Goal: Transaction & Acquisition: Purchase product/service

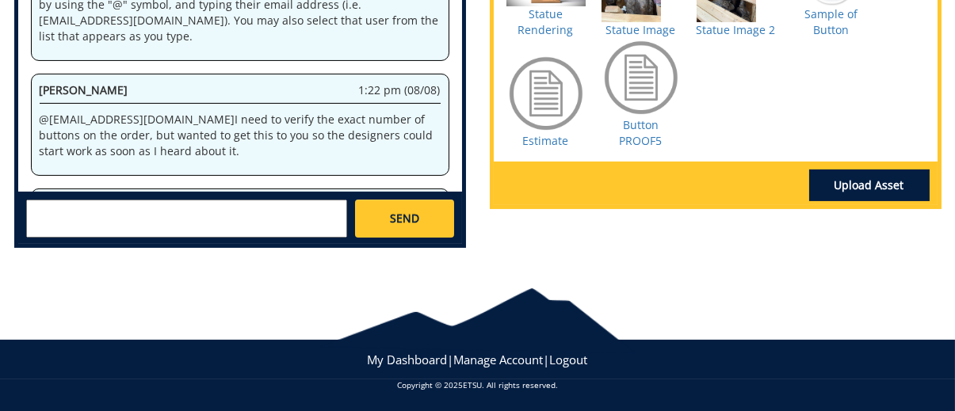
scroll to position [1858, 0]
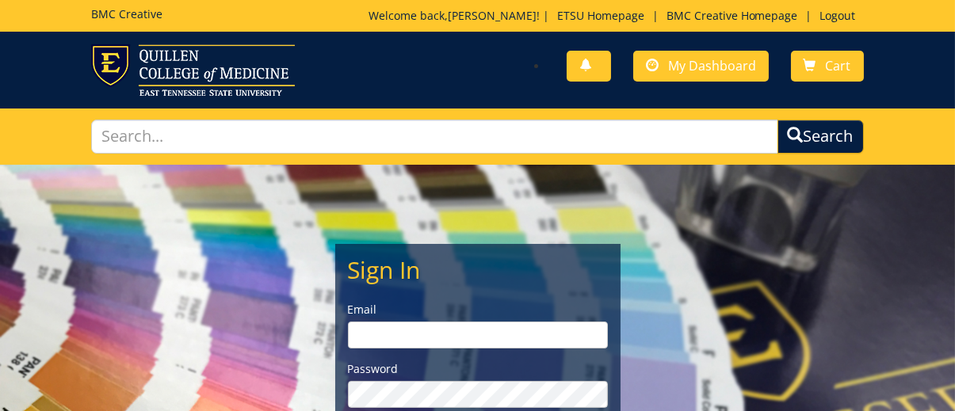
scroll to position [158, 0]
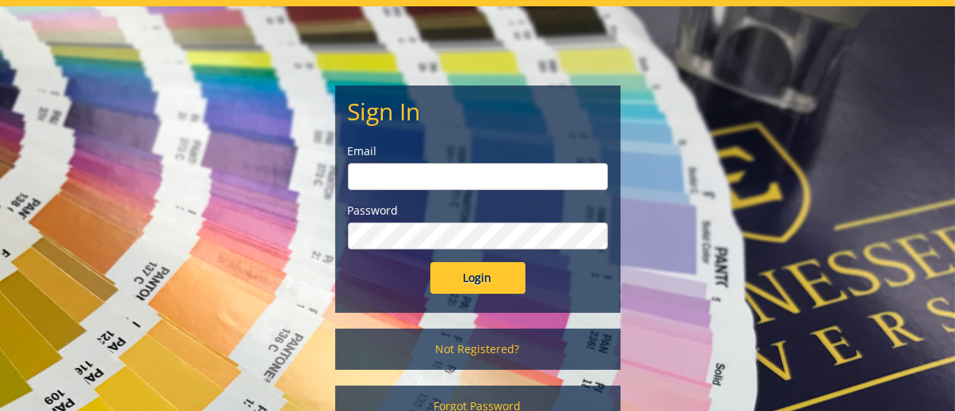
type input "shounc1@etsu.edu"
click at [490, 262] on input "Login" at bounding box center [477, 278] width 95 height 32
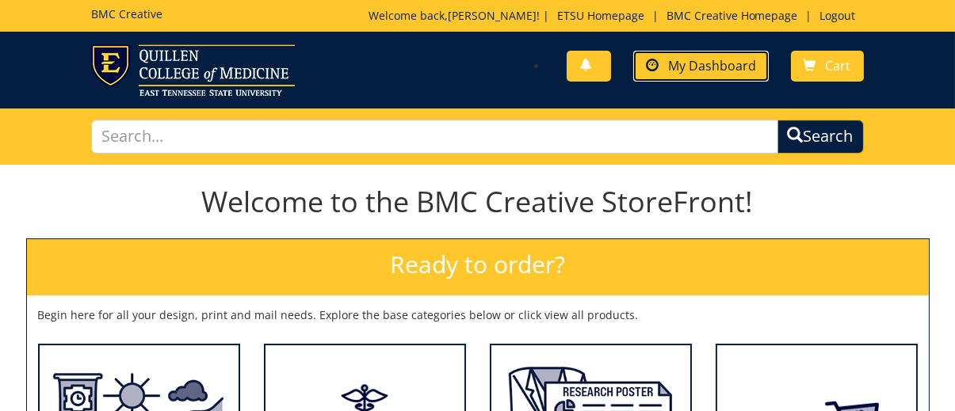
click at [717, 65] on span "My Dashboard" at bounding box center [712, 65] width 88 height 17
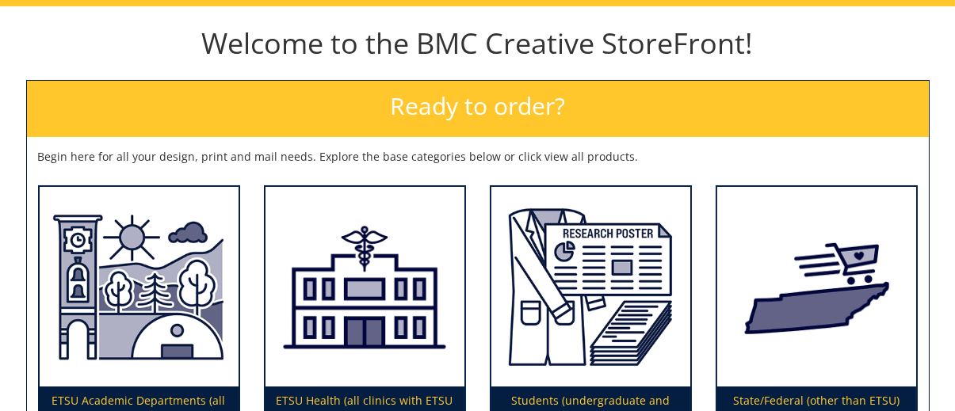
scroll to position [317, 0]
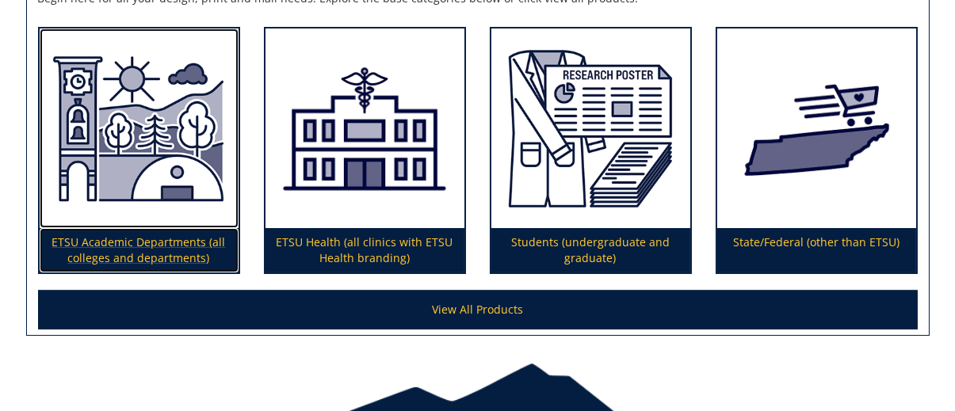
click at [146, 233] on p "ETSU Academic Departments (all colleges and departments)" at bounding box center [139, 250] width 199 height 44
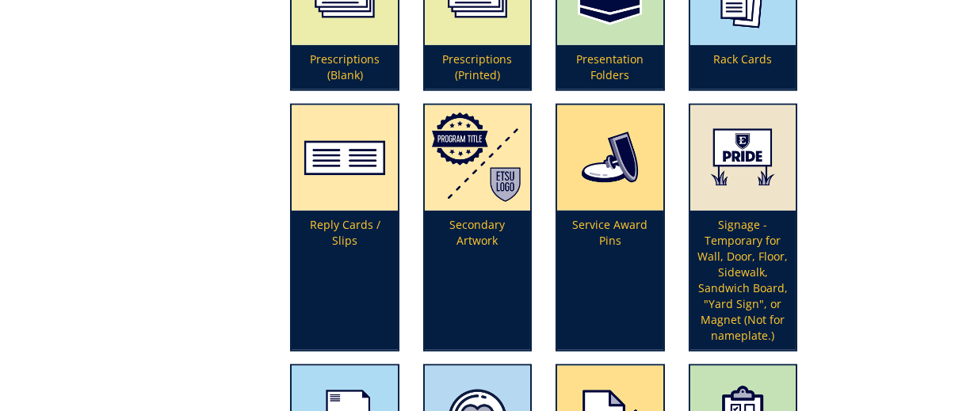
scroll to position [3802, 0]
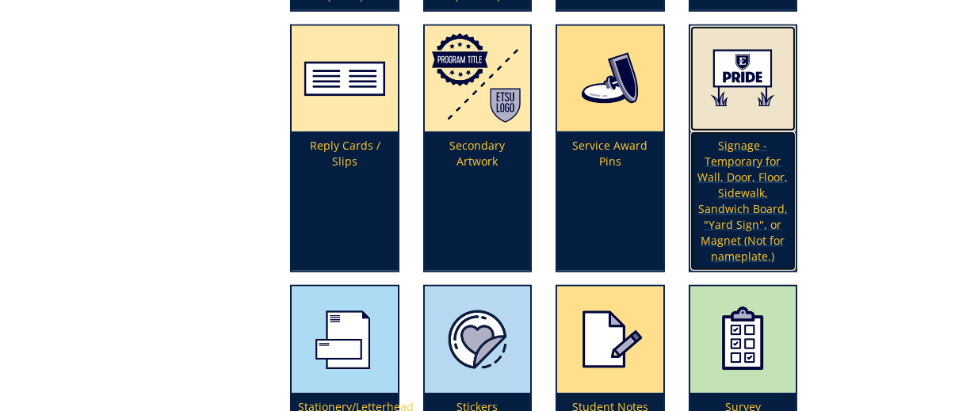
click at [739, 201] on p "Signage - Temporary for Wall, Door, Floor, Sidewalk, Sandwich Board, "Yard Sign…" at bounding box center [742, 201] width 105 height 139
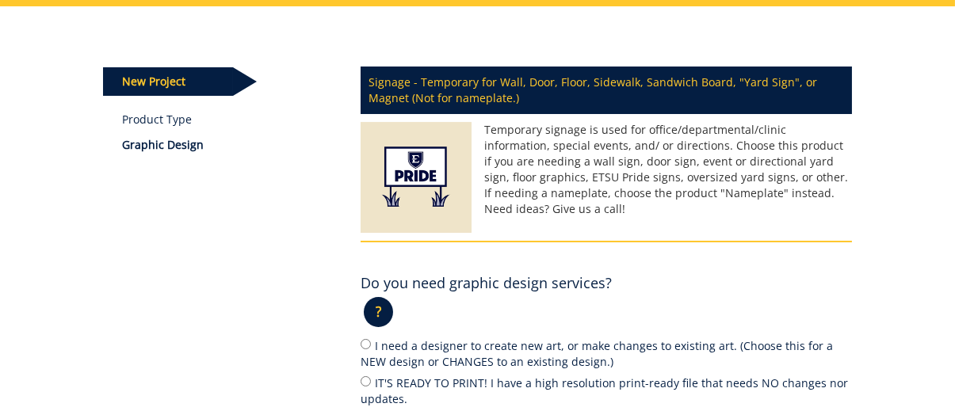
scroll to position [317, 0]
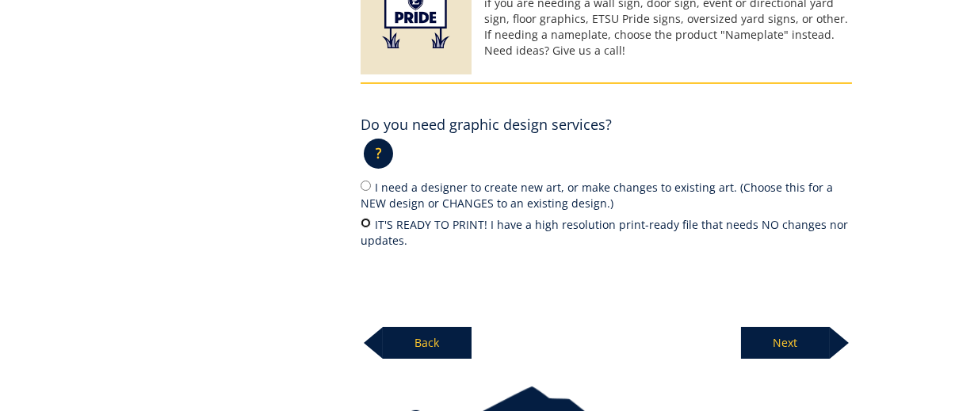
click at [366, 222] on input "IT'S READY TO PRINT! I have a high resolution print-ready file that needs NO ch…" at bounding box center [365, 223] width 10 height 10
radio input "true"
click at [787, 333] on p "Next" at bounding box center [785, 343] width 89 height 32
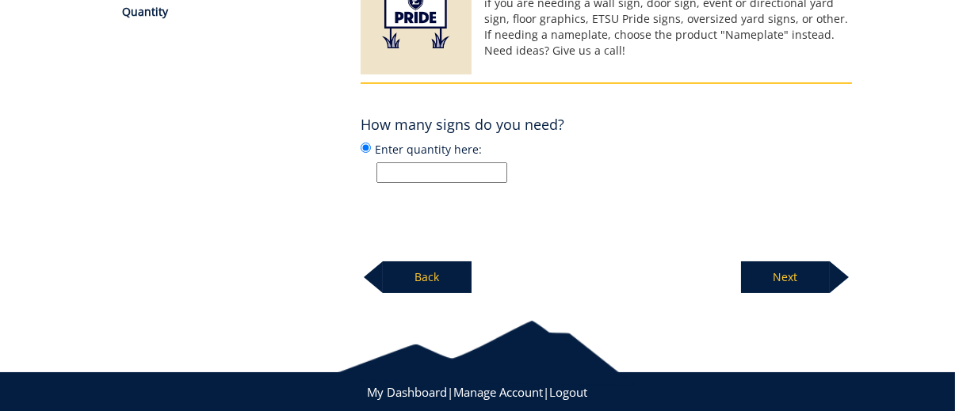
click at [464, 177] on input "Enter quantity here:" at bounding box center [441, 172] width 131 height 21
type input "3"
click at [691, 160] on label "Enter quantity here: 3" at bounding box center [605, 161] width 491 height 43
click at [371, 153] on input "Enter quantity here: 3" at bounding box center [365, 148] width 10 height 10
click at [779, 280] on p "Next" at bounding box center [785, 277] width 89 height 32
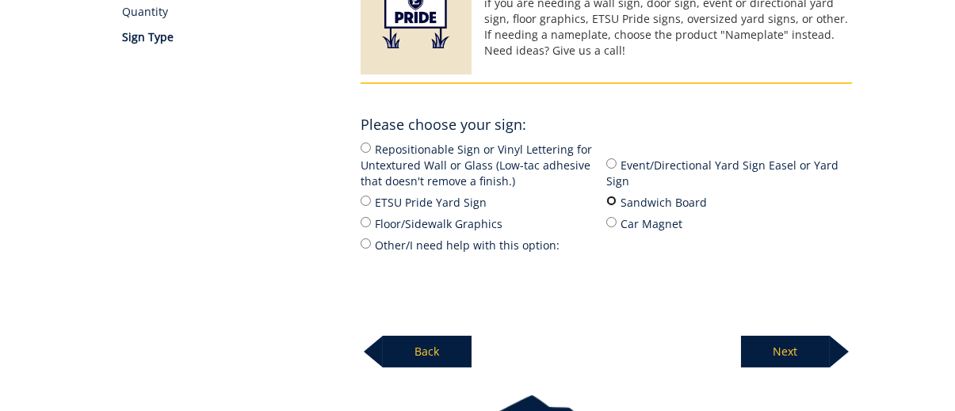
click at [608, 201] on input "Sandwich Board" at bounding box center [611, 201] width 10 height 10
radio input "true"
click at [795, 350] on p "Next" at bounding box center [785, 352] width 89 height 32
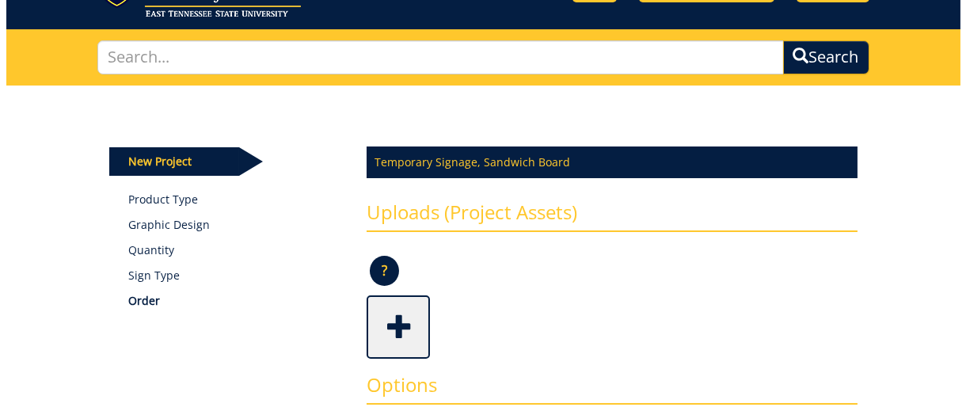
scroll to position [158, 0]
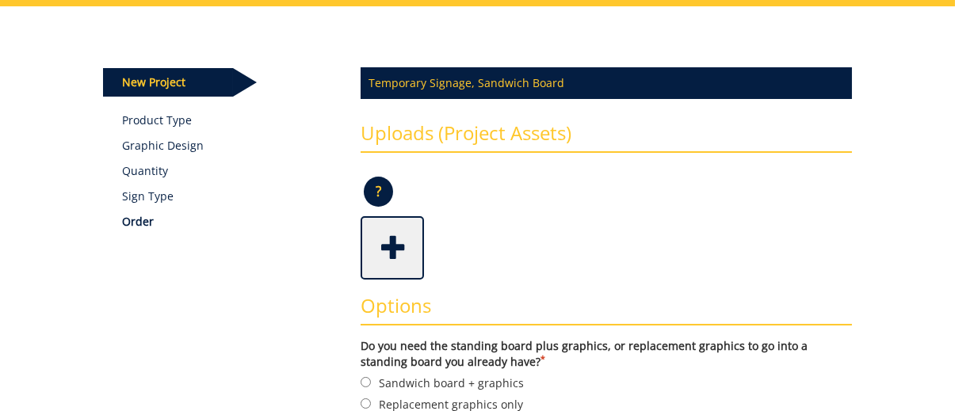
click at [382, 242] on span at bounding box center [393, 246] width 63 height 55
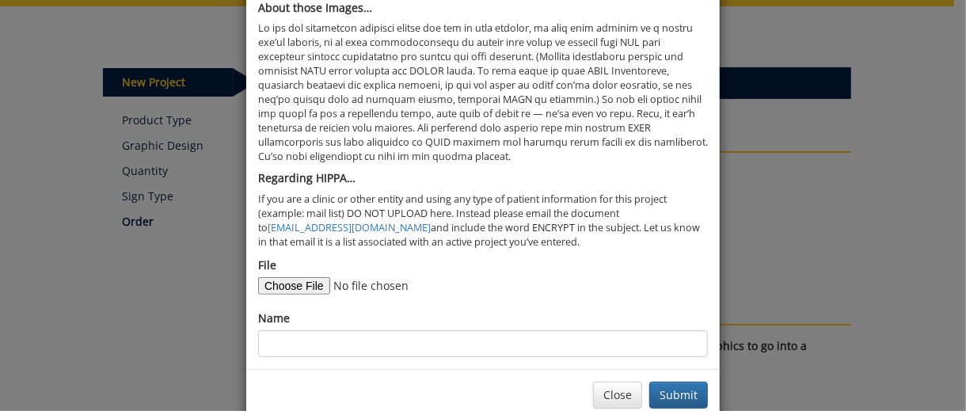
scroll to position [190, 0]
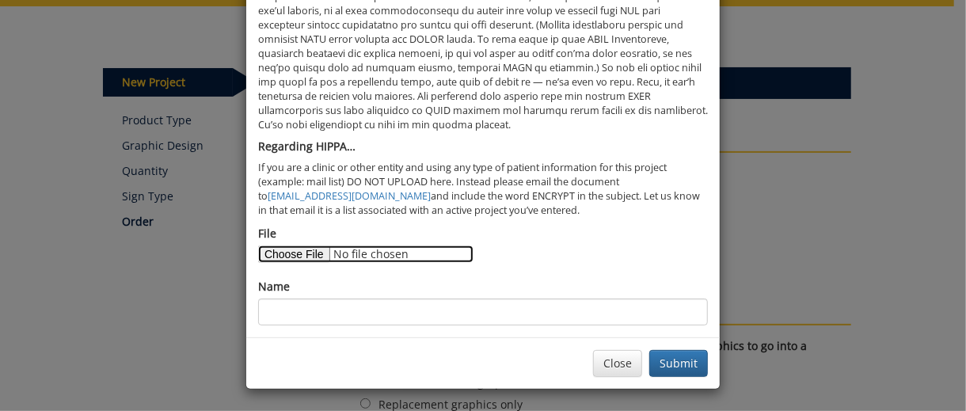
click at [318, 253] on input "File" at bounding box center [365, 254] width 215 height 17
type input "C:\fakepath\Sandwich Board - NSCEB.pdf"
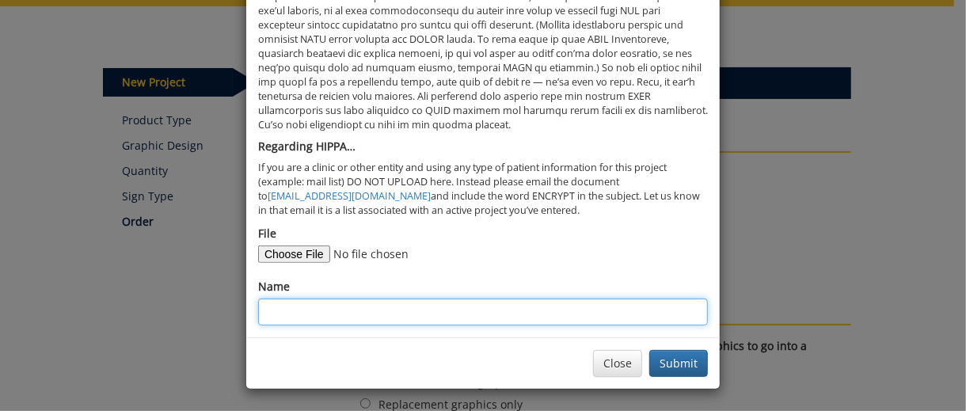
click at [334, 313] on input "Name" at bounding box center [483, 312] width 450 height 27
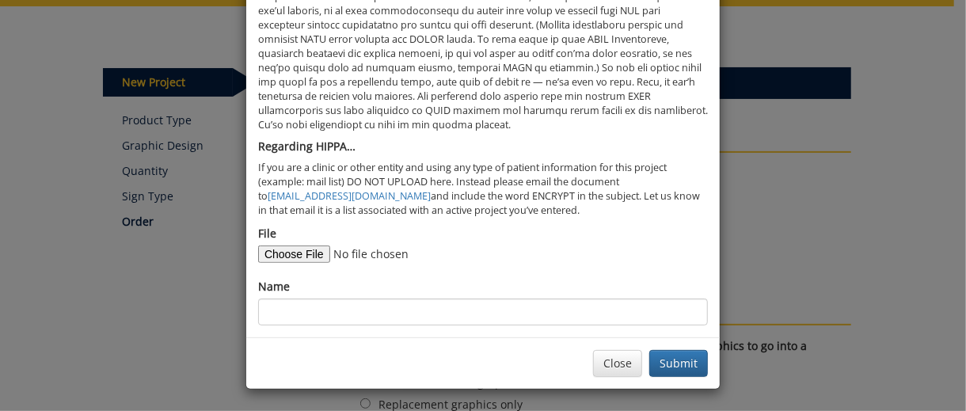
click at [606, 219] on div "Acceptable Formats Text content, sketches or notes should be in Word or PDF for…" at bounding box center [483, 112] width 450 height 426
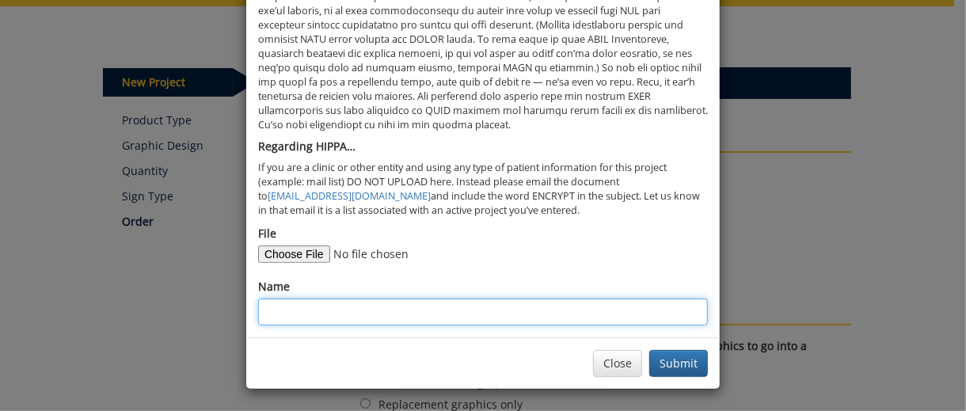
click at [429, 314] on input "Name" at bounding box center [483, 312] width 450 height 27
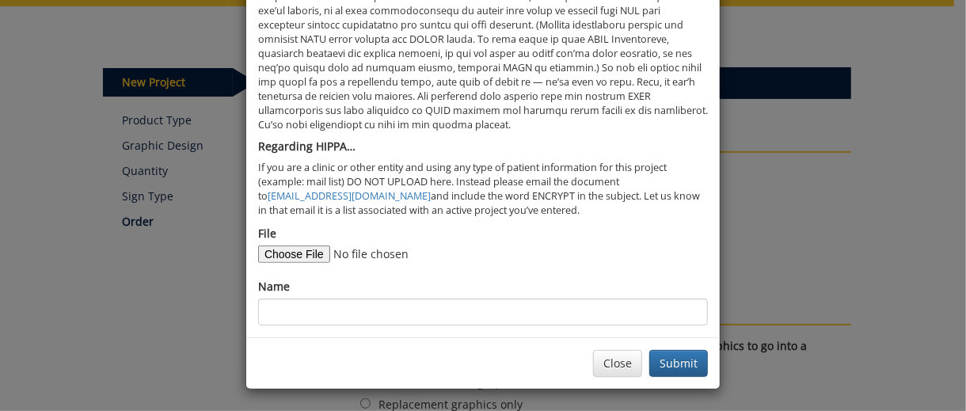
click at [619, 201] on p "If you are a clinic or other entity and using any type of patient information f…" at bounding box center [483, 189] width 450 height 57
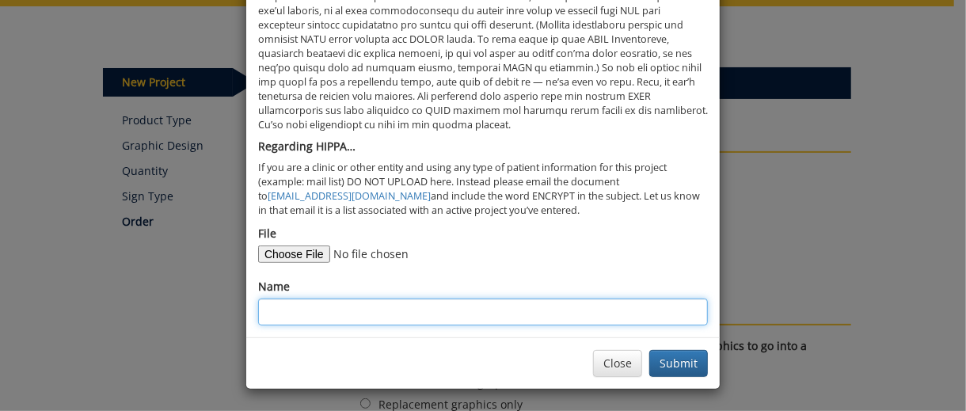
click at [481, 312] on input "Name" at bounding box center [483, 312] width 450 height 27
type input "NSCEB - Sandwich Board Sign"
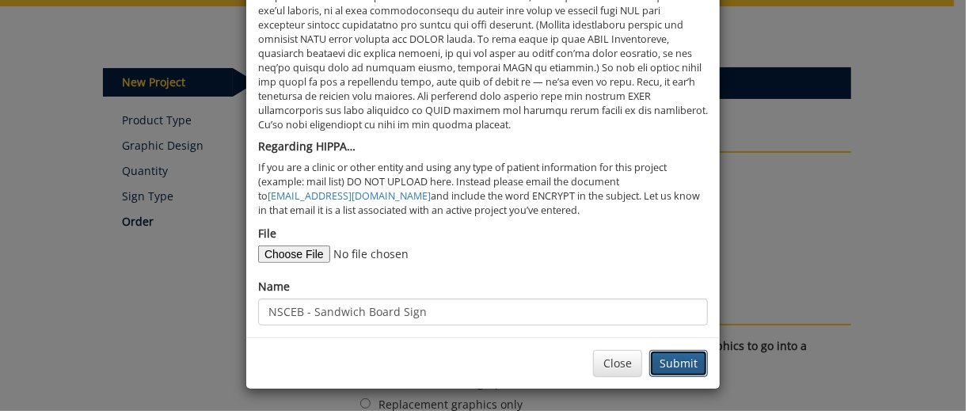
click at [675, 358] on button "Submit" at bounding box center [679, 363] width 59 height 27
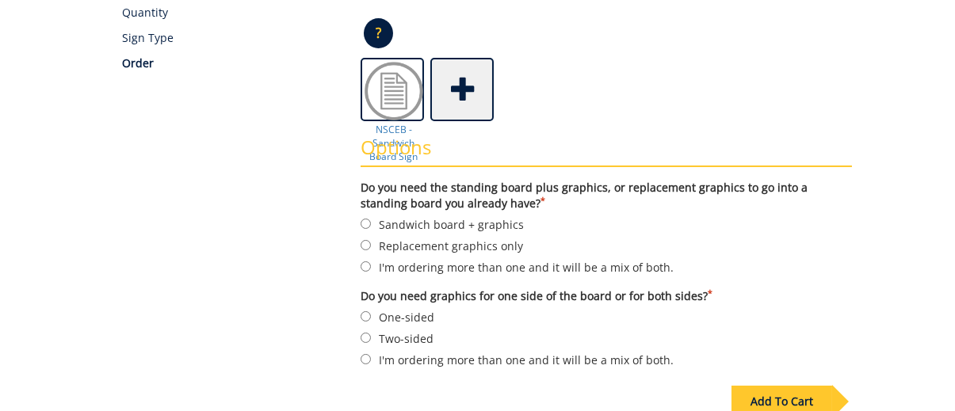
scroll to position [396, 0]
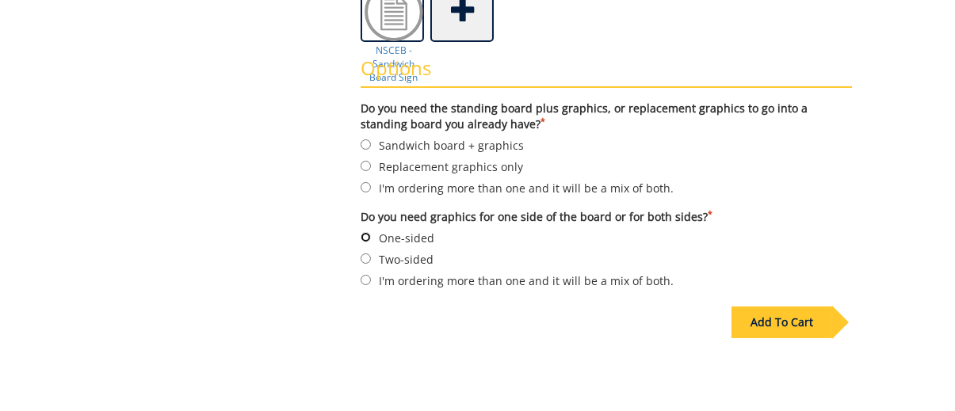
click at [363, 236] on input "One-sided" at bounding box center [365, 237] width 10 height 10
radio input "true"
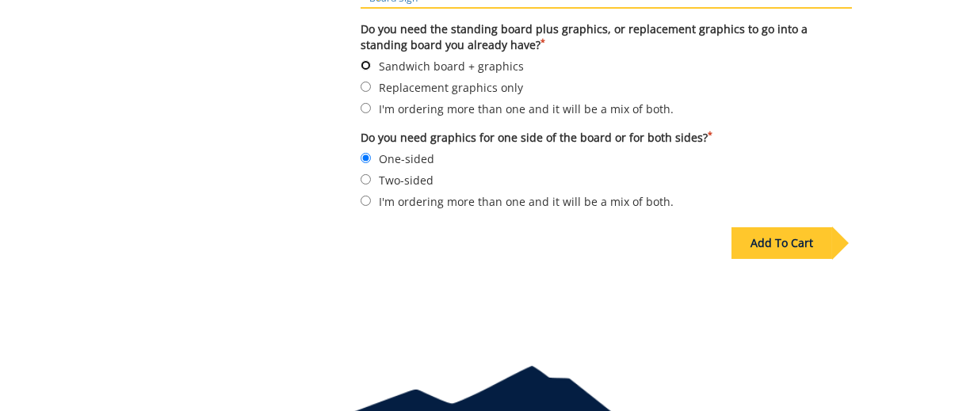
click at [366, 63] on input "Sandwich board + graphics" at bounding box center [365, 65] width 10 height 10
radio input "true"
click at [621, 67] on label "Sandwich board + graphics" at bounding box center [605, 65] width 491 height 17
click at [371, 67] on input "Sandwich board + graphics" at bounding box center [365, 65] width 10 height 10
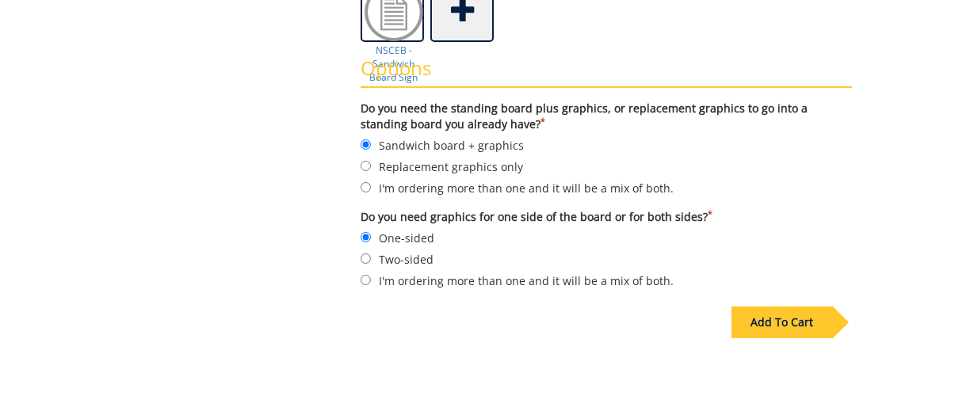
click at [522, 124] on label "Do you need the standing board plus graphics, or replacement graphics to go int…" at bounding box center [605, 117] width 491 height 32
click at [539, 144] on label "Sandwich board + graphics" at bounding box center [605, 144] width 491 height 17
click at [371, 144] on input "Sandwich board + graphics" at bounding box center [365, 144] width 10 height 10
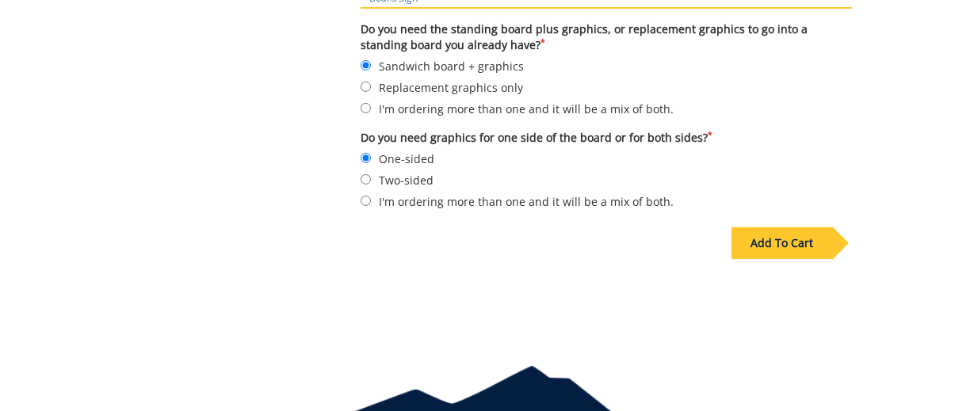
click at [528, 89] on label "Replacement graphics only" at bounding box center [605, 86] width 491 height 17
click at [371, 89] on input "Replacement graphics only" at bounding box center [365, 87] width 10 height 10
radio input "true"
click at [369, 63] on input "Sandwich board + graphics" at bounding box center [365, 65] width 10 height 10
radio input "true"
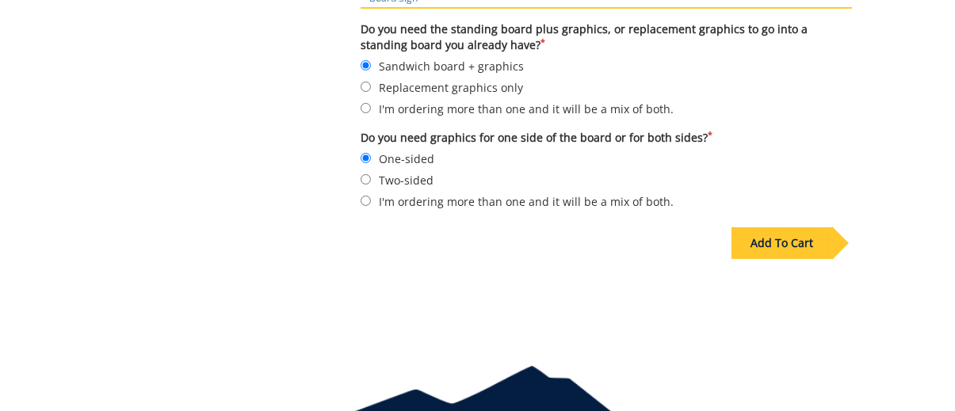
click at [753, 74] on form "Do you need the standing board plus graphics, or replacement graphics to go int…" at bounding box center [605, 115] width 491 height 189
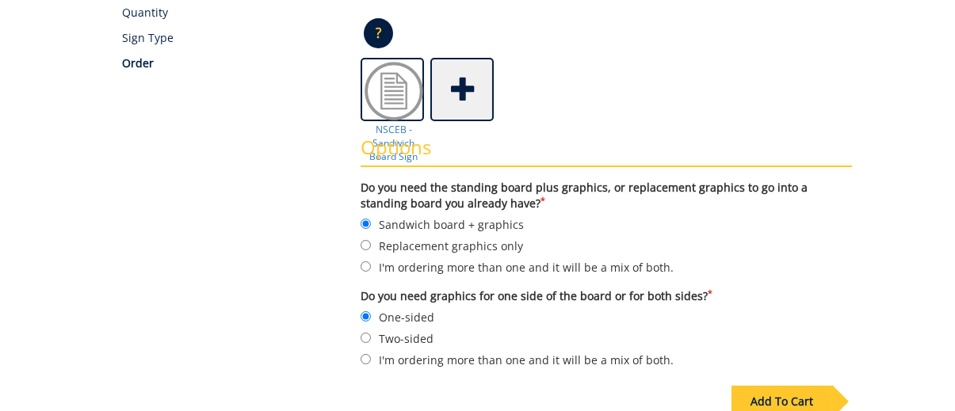
scroll to position [396, 0]
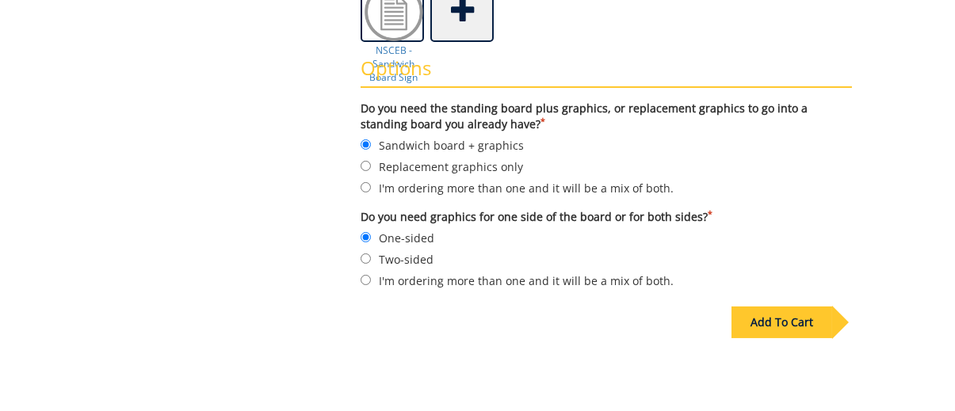
click at [732, 139] on label "Sandwich board + graphics" at bounding box center [605, 144] width 491 height 17
click at [371, 139] on input "Sandwich board + graphics" at bounding box center [365, 144] width 10 height 10
click at [364, 165] on input "Replacement graphics only" at bounding box center [365, 166] width 10 height 10
radio input "true"
click at [552, 153] on form "Do you need the standing board plus graphics, or replacement graphics to go int…" at bounding box center [605, 195] width 491 height 189
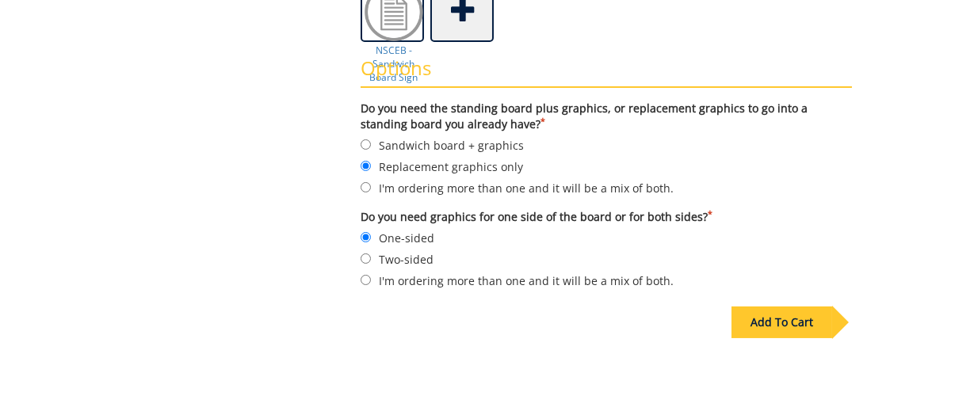
click at [581, 139] on label "Sandwich board + graphics" at bounding box center [605, 144] width 491 height 17
click at [371, 139] on input "Sandwich board + graphics" at bounding box center [365, 144] width 10 height 10
radio input "true"
click at [516, 162] on label "Replacement graphics only" at bounding box center [605, 166] width 491 height 17
click at [371, 162] on input "Replacement graphics only" at bounding box center [365, 166] width 10 height 10
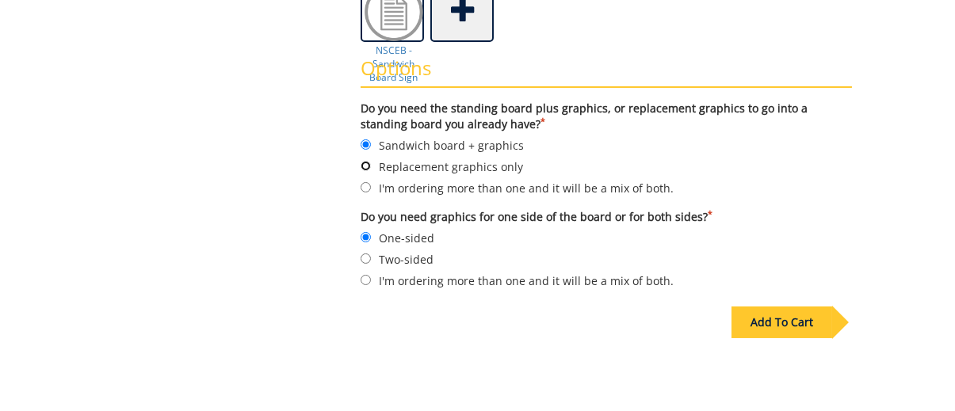
radio input "true"
click at [514, 143] on label "Sandwich board + graphics" at bounding box center [605, 144] width 491 height 17
click at [371, 143] on input "Sandwich board + graphics" at bounding box center [365, 144] width 10 height 10
radio input "true"
click at [547, 143] on label "Sandwich board + graphics" at bounding box center [605, 144] width 491 height 17
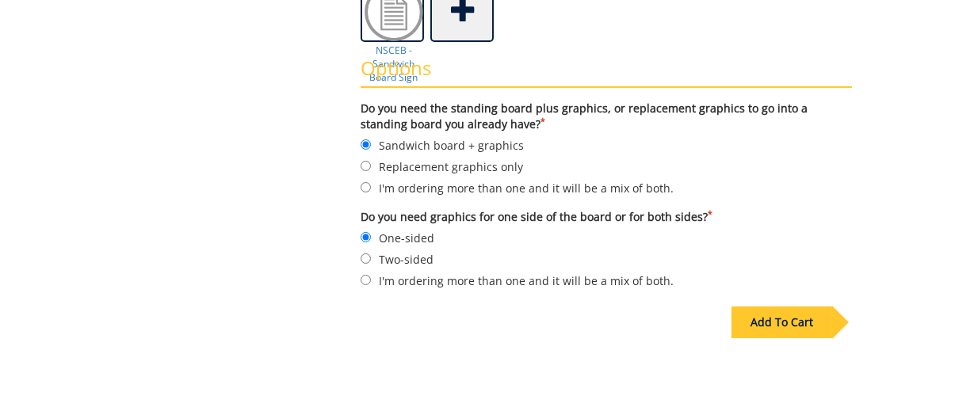
click at [371, 143] on input "Sandwich board + graphics" at bounding box center [365, 144] width 10 height 10
click at [365, 164] on input "Replacement graphics only" at bounding box center [365, 166] width 10 height 10
radio input "true"
click at [768, 321] on div "Add To Cart" at bounding box center [781, 323] width 101 height 32
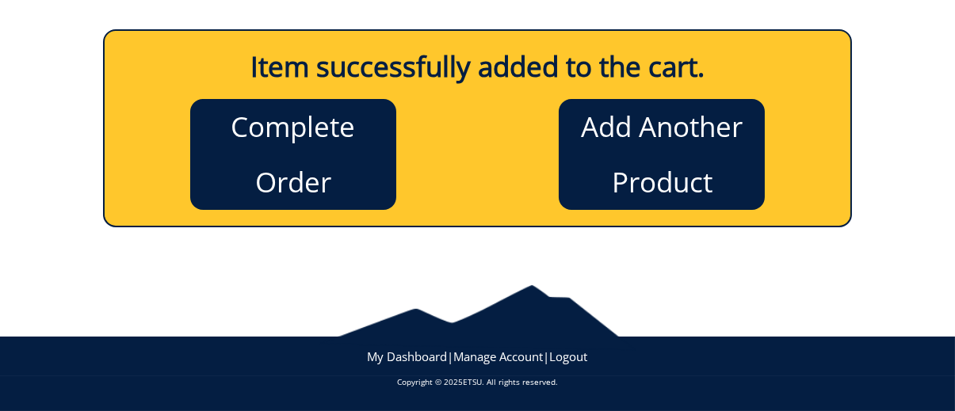
scroll to position [185, 0]
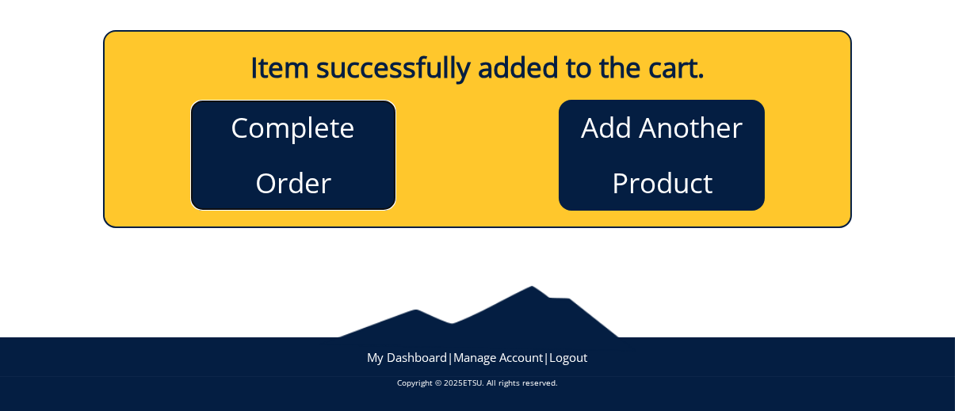
click at [347, 158] on link "Complete Order" at bounding box center [293, 155] width 206 height 111
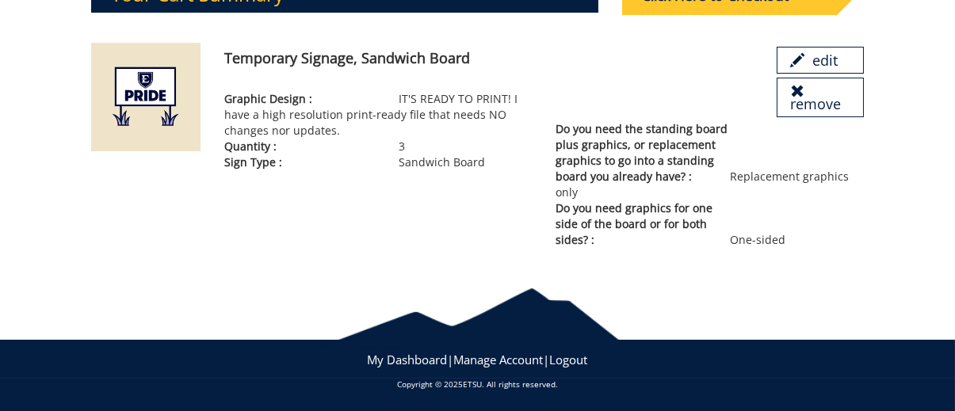
scroll to position [68, 0]
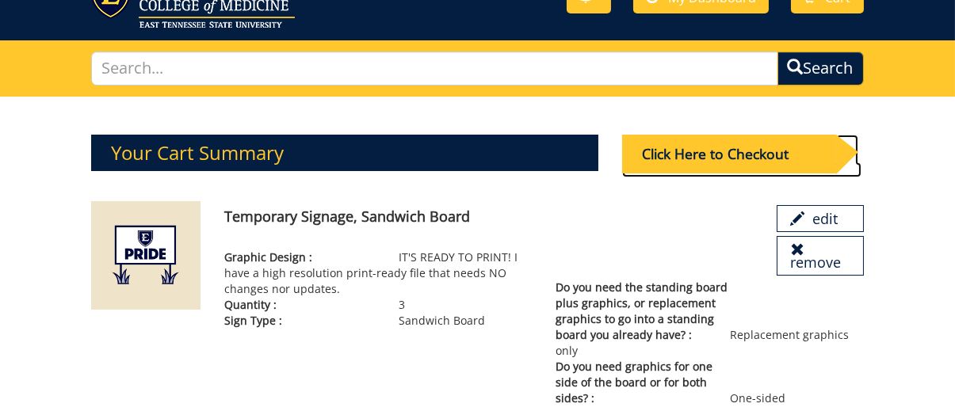
click at [730, 148] on div "Click Here to Checkout" at bounding box center [729, 154] width 214 height 39
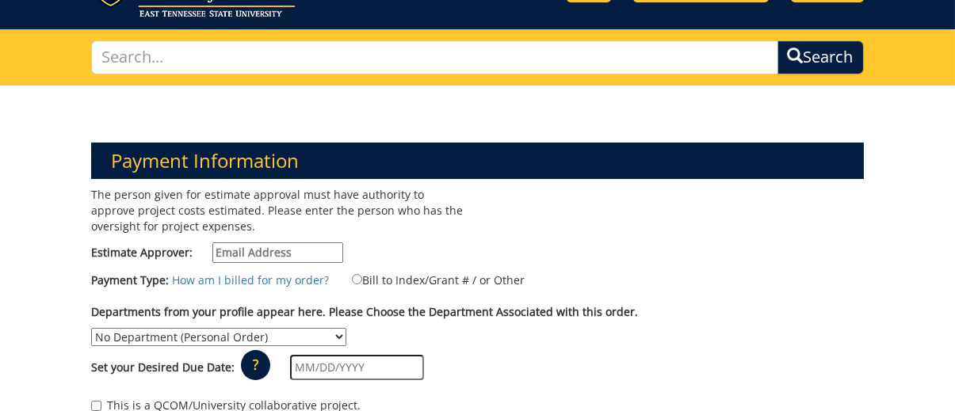
scroll to position [158, 0]
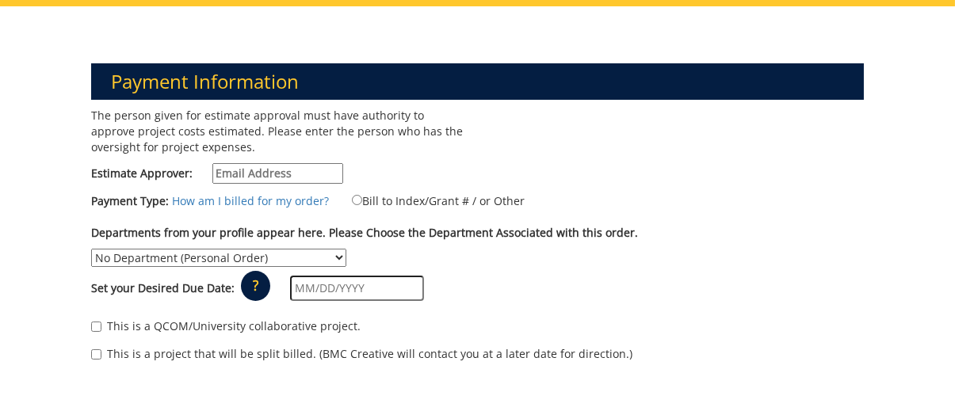
click at [298, 171] on input "Estimate Approver:" at bounding box center [277, 173] width 131 height 21
type input "c"
click at [250, 172] on input "Estimate Approver:" at bounding box center [277, 173] width 131 height 21
paste input "[EMAIL_ADDRESS][DOMAIN_NAME]"
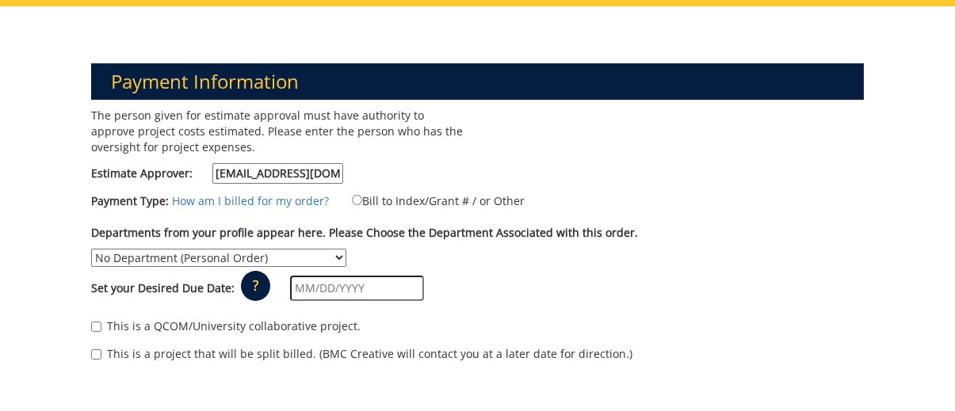
scroll to position [0, 32]
type input "[EMAIL_ADDRESS][DOMAIN_NAME]"
click at [416, 153] on p "The person given for estimate approval must have authority to approve project c…" at bounding box center [278, 132] width 374 height 48
click at [352, 199] on input "Bill to Index/Grant # / or Other" at bounding box center [357, 200] width 10 height 10
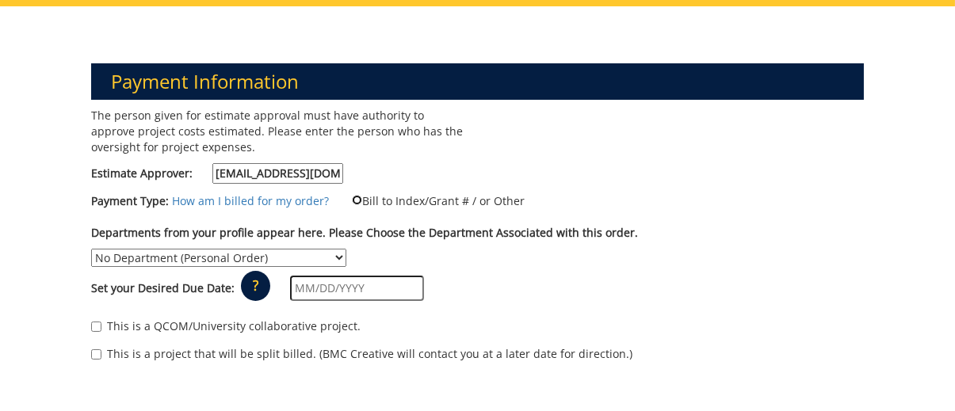
radio input "true"
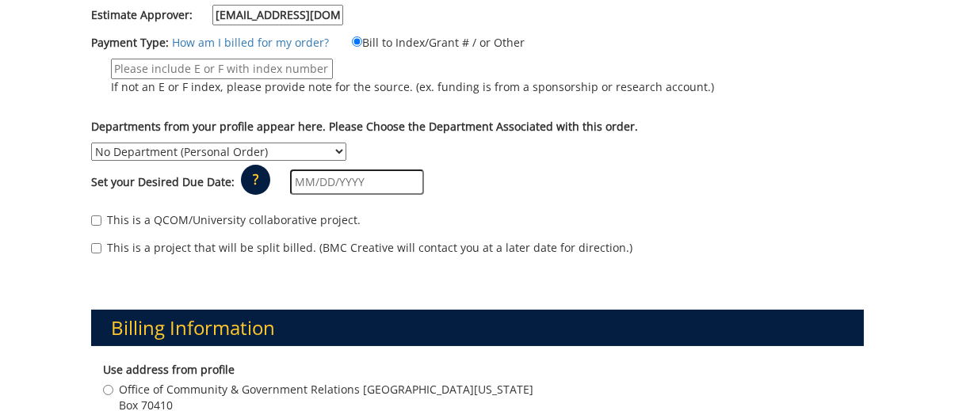
scroll to position [0, 32]
drag, startPoint x: 215, startPoint y: 16, endPoint x: 519, endPoint y: 35, distance: 304.0
click at [519, 35] on div "The person given for estimate approval must have authority to approve project c…" at bounding box center [476, 110] width 795 height 322
type input "C"
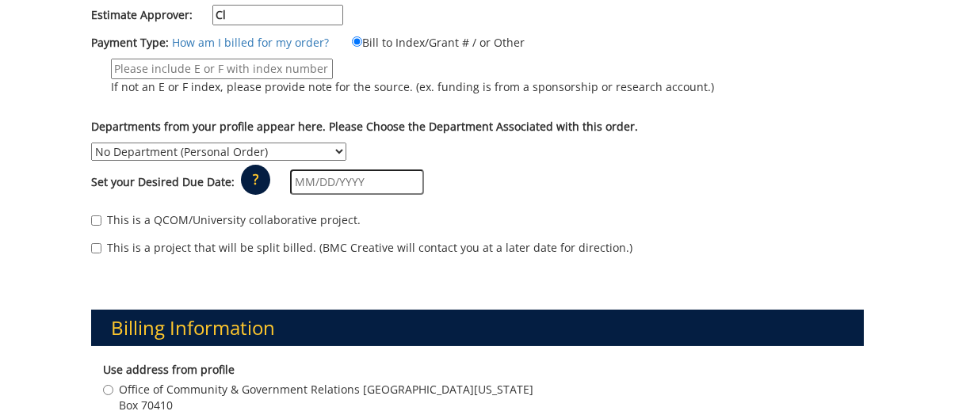
type input "C"
type input "[EMAIL_ADDRESS][DOMAIN_NAME]"
type input "[PERSON_NAME] Center for the Arts"
type input "[STREET_ADDRESS][PERSON_NAME]"
type input "[GEOGRAPHIC_DATA]"
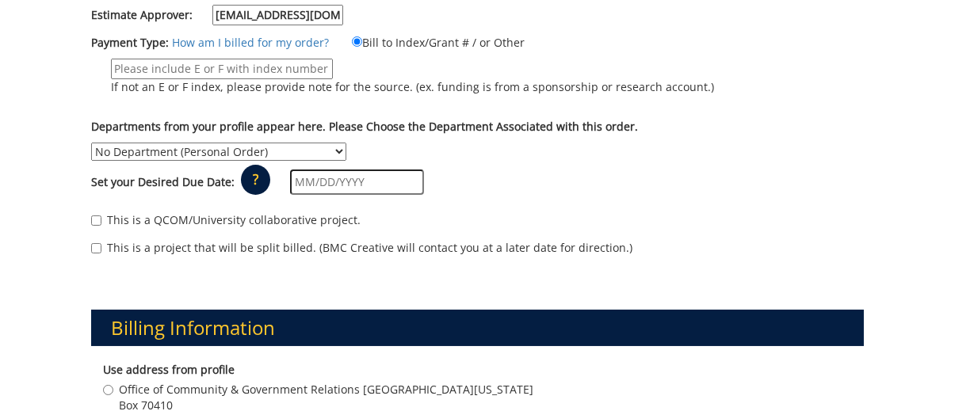
type input "37614"
click at [729, 161] on div "Set your Desired Due Date: ? × How long will my project take to finish? : Pleas…" at bounding box center [476, 183] width 795 height 44
click at [513, 200] on div "Set your Desired Due Date: ? × How long will my project take to finish? : Pleas…" at bounding box center [476, 183] width 795 height 44
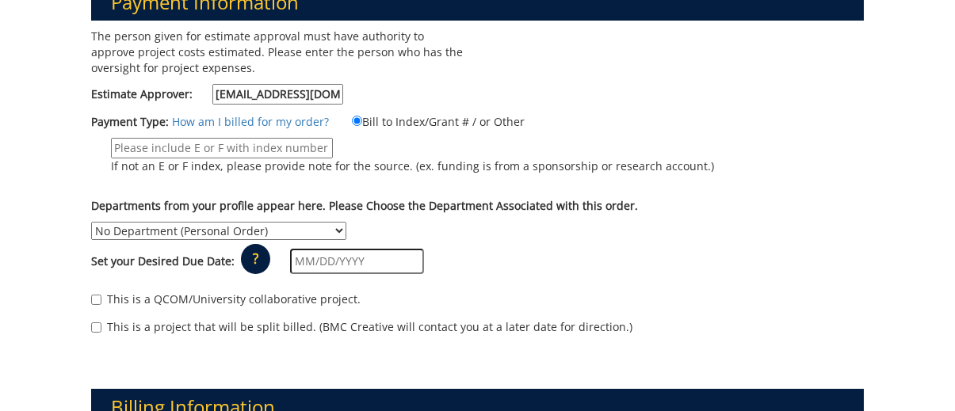
scroll to position [317, 0]
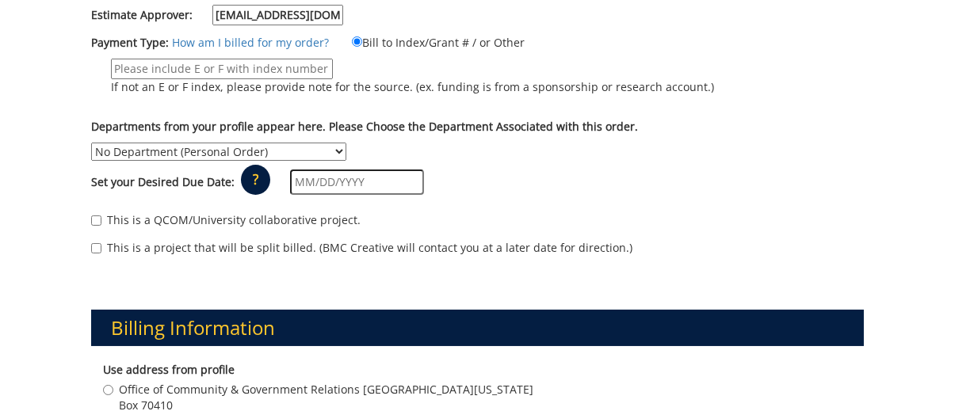
click at [319, 149] on select "No Department (Personal Order) Alumni (ALU) Community and Government Relations …" at bounding box center [218, 152] width 255 height 18
select select "208"
click at [91, 143] on select "No Department (Personal Order) Alumni (ALU) Community and Government Relations …" at bounding box center [218, 152] width 255 height 18
click at [189, 65] on input "If not an E or F index, please provide note for the source. (ex. funding is fro…" at bounding box center [222, 69] width 222 height 21
paste input "80-29000-580000-100-74540-450-999-999-999"
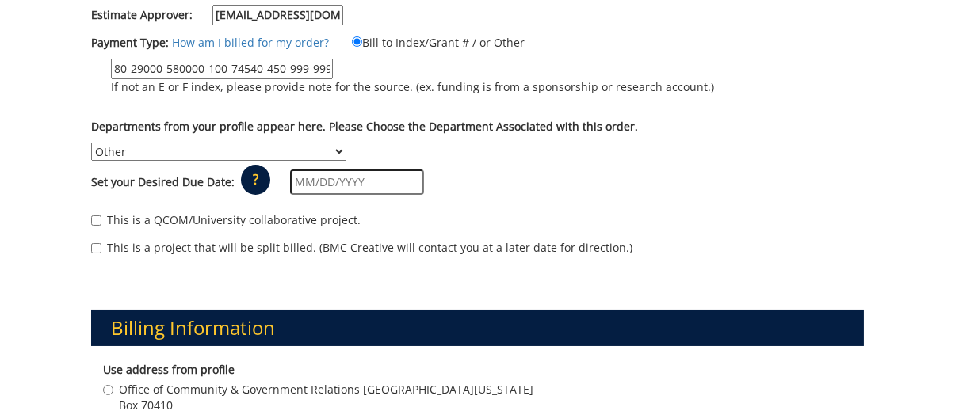
scroll to position [0, 21]
type input "80-29000-580000-100-74540-450-999-999-999"
click at [544, 177] on div "Set your Desired Due Date: ? × How long will my project take to finish? : Pleas…" at bounding box center [476, 183] width 795 height 44
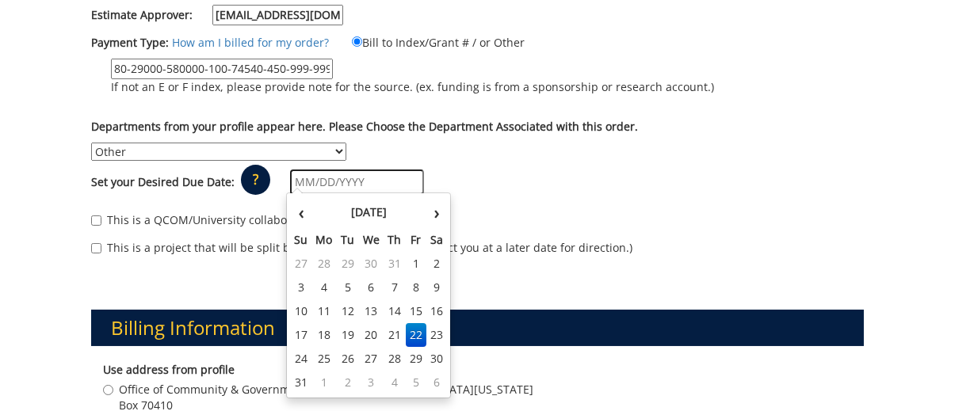
click at [405, 176] on input "text" at bounding box center [357, 182] width 134 height 25
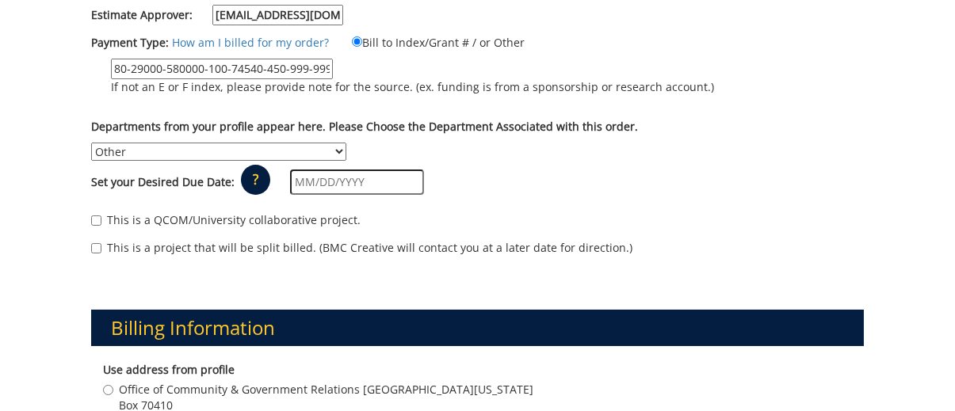
click at [600, 173] on div "Set your Desired Due Date: ? × How long will my project take to finish? : Pleas…" at bounding box center [476, 183] width 795 height 44
click at [397, 172] on input "text" at bounding box center [357, 182] width 134 height 25
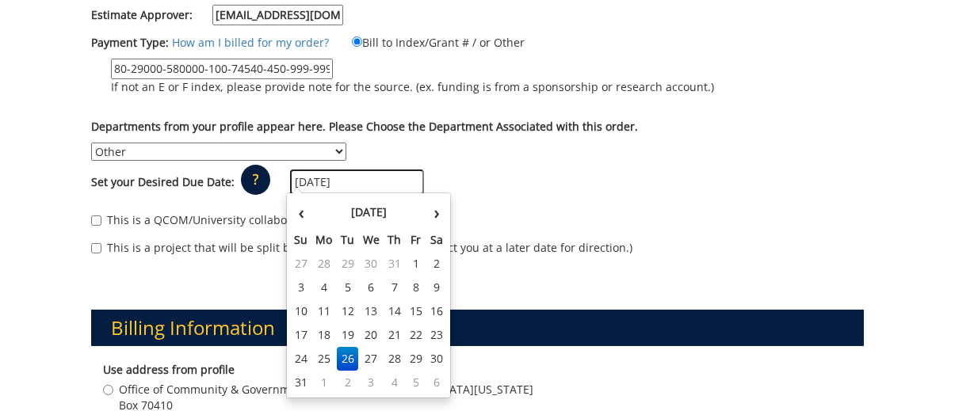
type input "[DATE]"
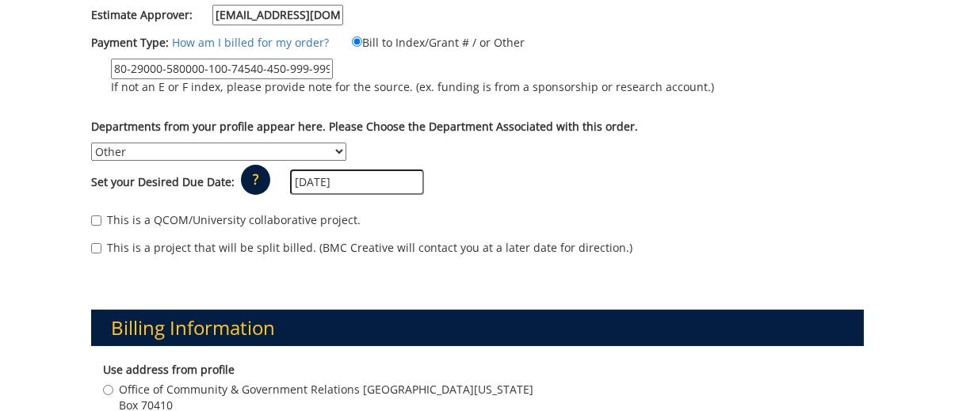
click at [584, 161] on div "Set your Desired Due Date: ? × How long will my project take to finish? : Pleas…" at bounding box center [476, 183] width 795 height 44
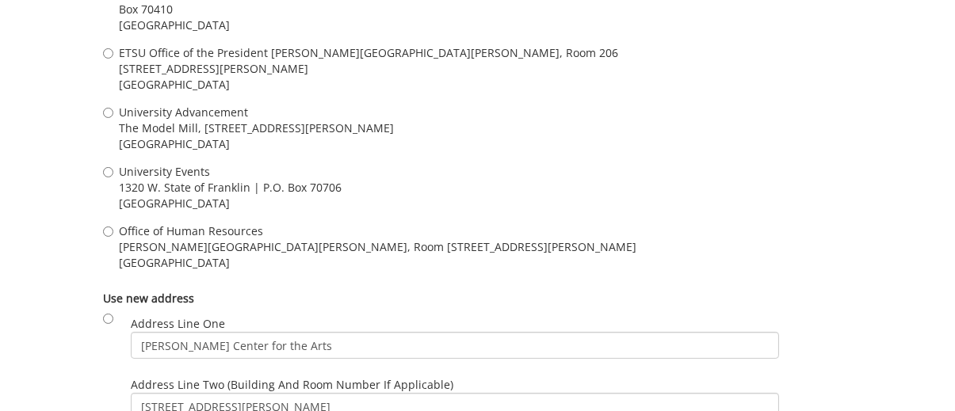
scroll to position [792, 0]
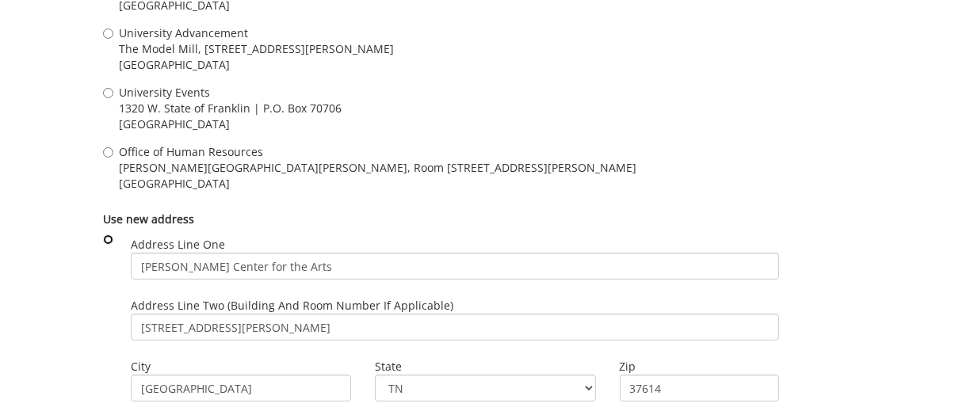
click at [105, 238] on input "radio" at bounding box center [108, 239] width 10 height 10
radio input "true"
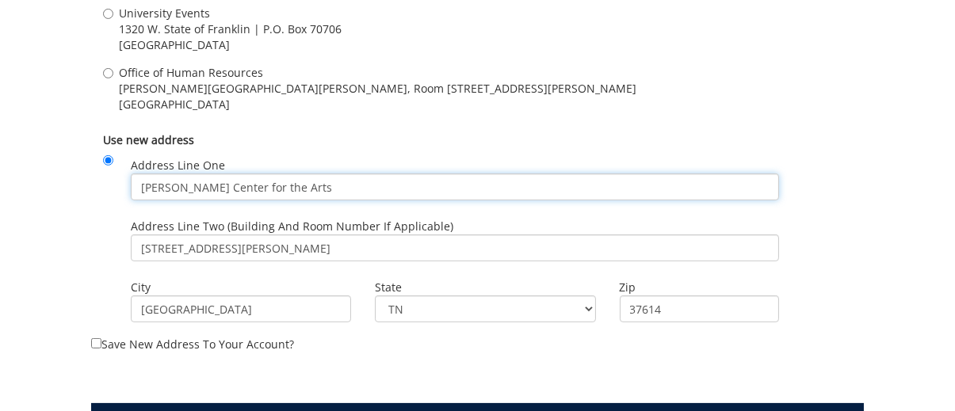
click at [219, 181] on input "[PERSON_NAME] Center for the Arts" at bounding box center [454, 186] width 647 height 27
drag, startPoint x: 288, startPoint y: 184, endPoint x: 121, endPoint y: 186, distance: 166.4
click at [121, 186] on div "Address Line One Martin Center for the Arts" at bounding box center [454, 182] width 671 height 61
paste input "ETSU Research Corporation"
type input "ETSU Research Corporation"
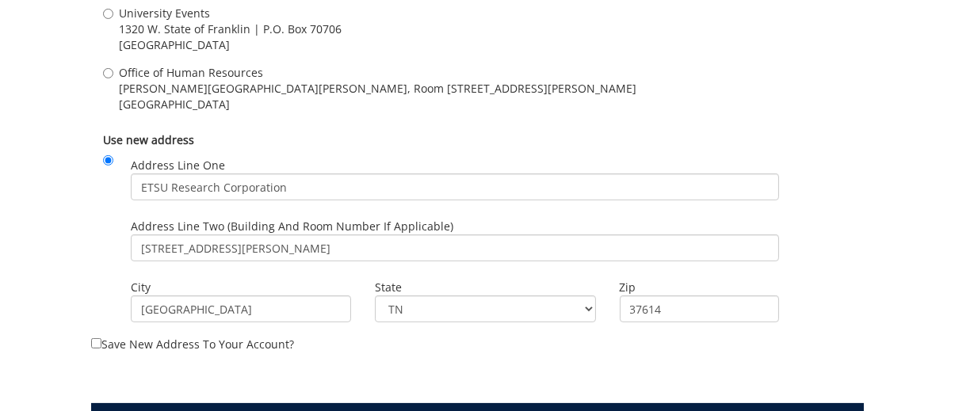
click at [348, 135] on label "Use new address" at bounding box center [477, 140] width 748 height 16
click at [353, 135] on label "Use new address" at bounding box center [477, 140] width 748 height 16
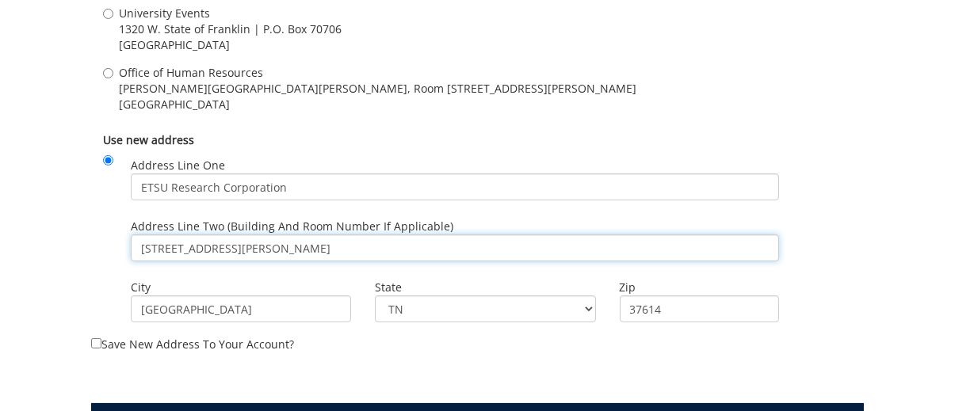
drag, startPoint x: 304, startPoint y: 246, endPoint x: 277, endPoint y: 155, distance: 94.2
click at [128, 241] on div "Address Line Two (Building and Room Number if applicable) 1320 W State of Frank…" at bounding box center [454, 243] width 671 height 61
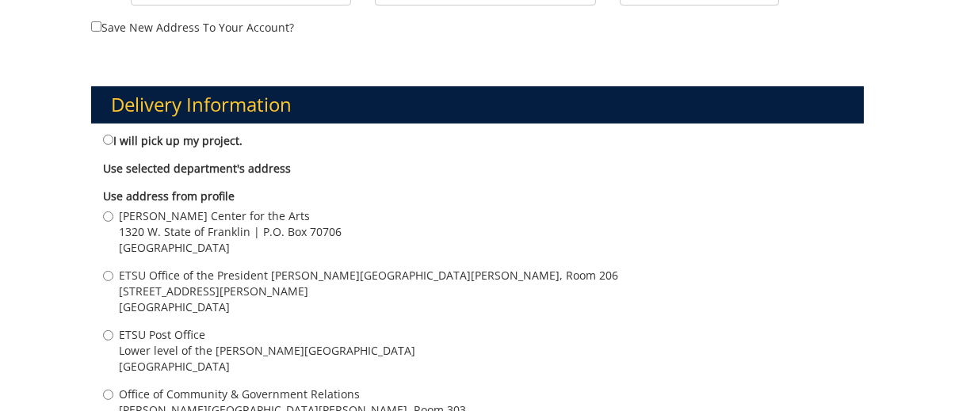
scroll to position [1267, 0]
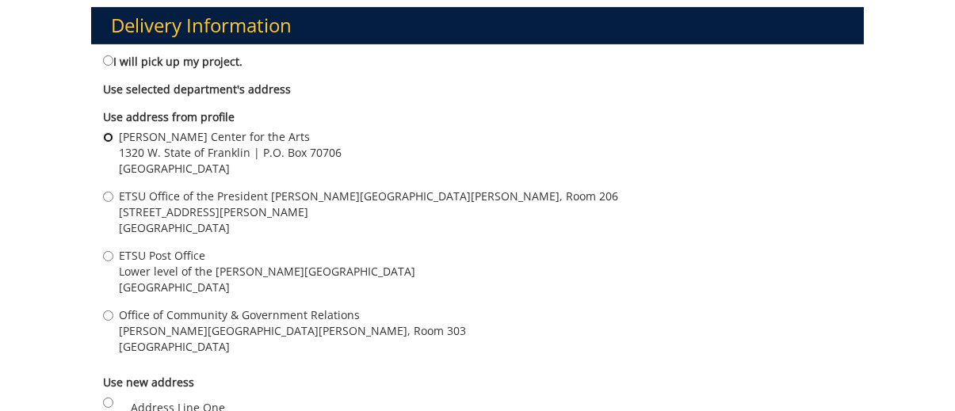
click at [109, 132] on input "Martin Center for the Arts 1320 W. State of Franklin | P.O. Box 70706 Johnson C…" at bounding box center [108, 137] width 10 height 10
radio input "true"
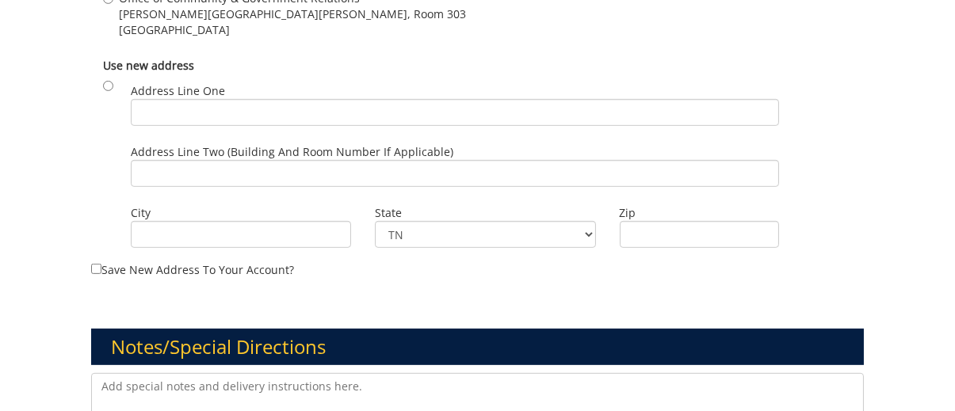
scroll to position [1664, 0]
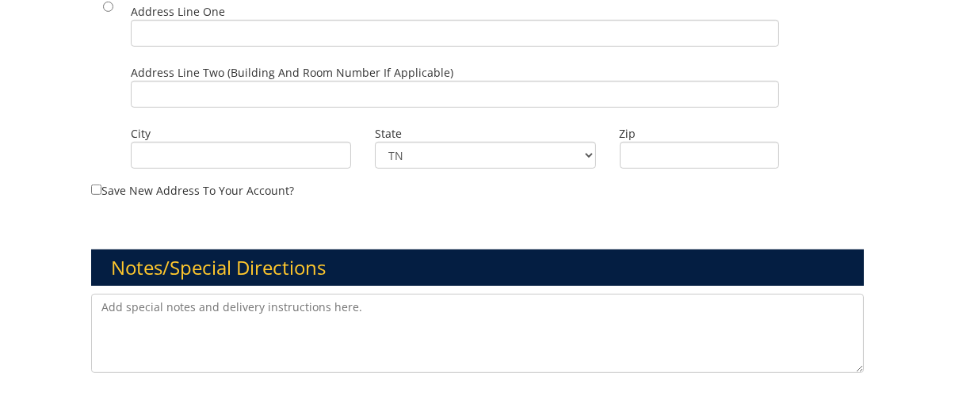
click at [364, 310] on textarea at bounding box center [477, 333] width 772 height 79
type textarea "T"
drag, startPoint x: 100, startPoint y: 303, endPoint x: 132, endPoint y: 340, distance: 48.9
click at [100, 303] on textarea "We have A-frame to mount the signs on." at bounding box center [477, 333] width 772 height 79
drag, startPoint x: 533, startPoint y: 305, endPoint x: 541, endPoint y: 311, distance: 10.1
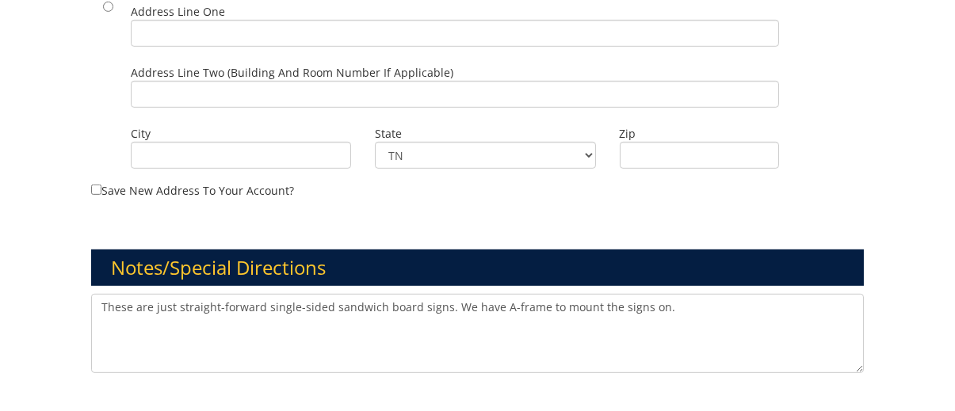
click at [533, 305] on textarea "These are just straight-forward single-sided sandwich board signs. We have A-fr…" at bounding box center [477, 333] width 772 height 79
click at [710, 296] on textarea "These are just straight-forward single-sided sandwich board signs. We have A-fr…" at bounding box center [477, 333] width 772 height 79
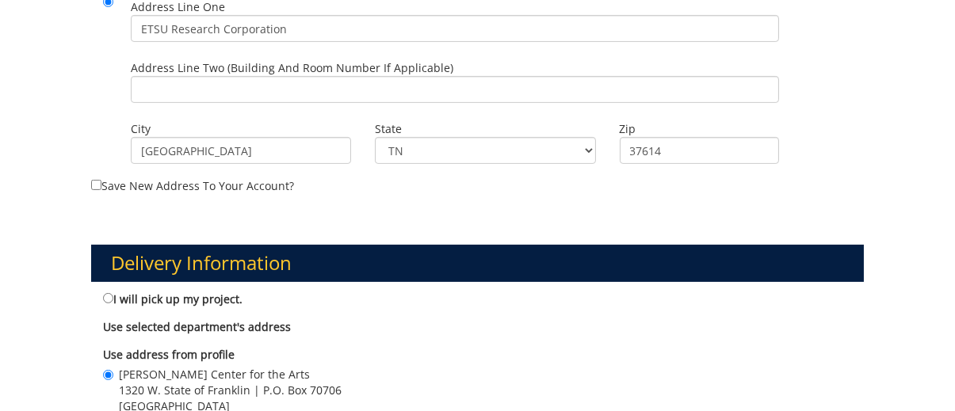
scroll to position [871, 0]
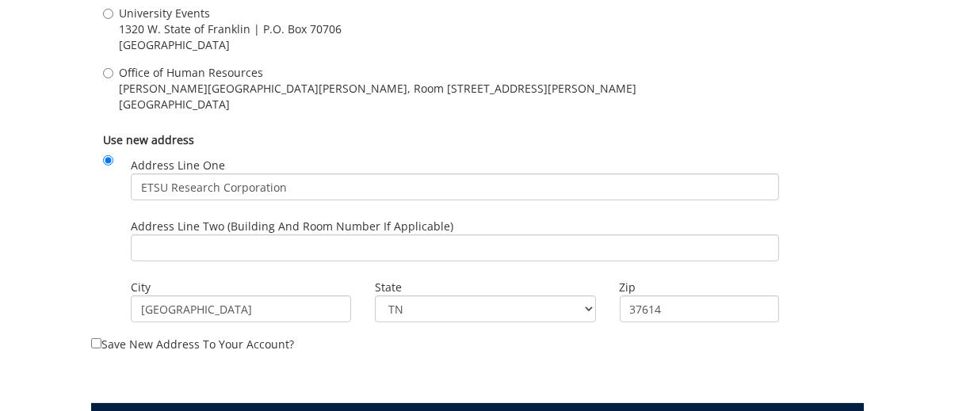
type textarea "These are just straight-forward single-sided sandwich board signs. We have A-fr…"
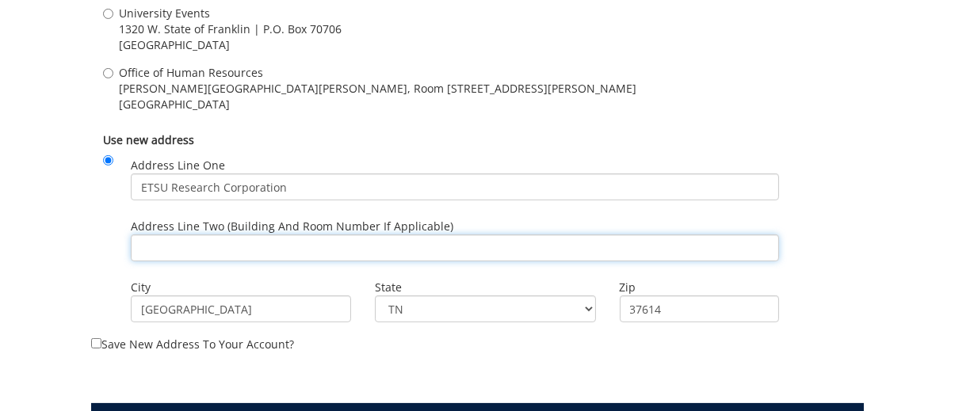
click at [212, 235] on input "Address Line Two (Building and Room Number if applicable)" at bounding box center [454, 247] width 647 height 27
paste input "PO Box 70439"
type input "PO Box 70439"
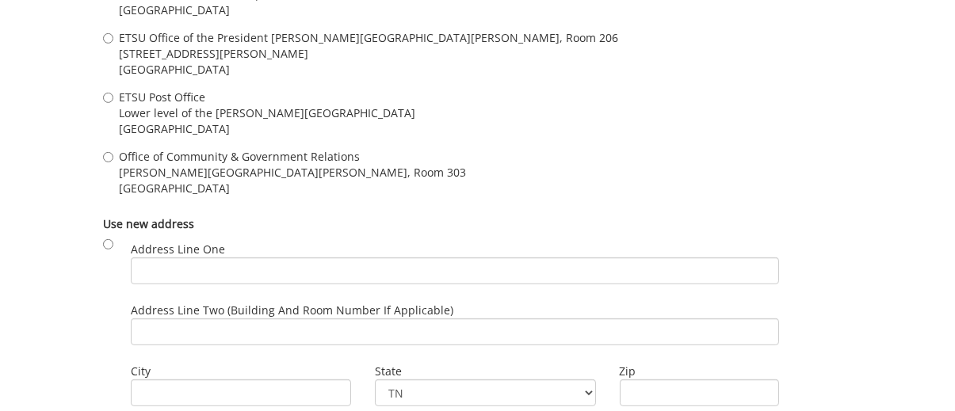
scroll to position [1743, 0]
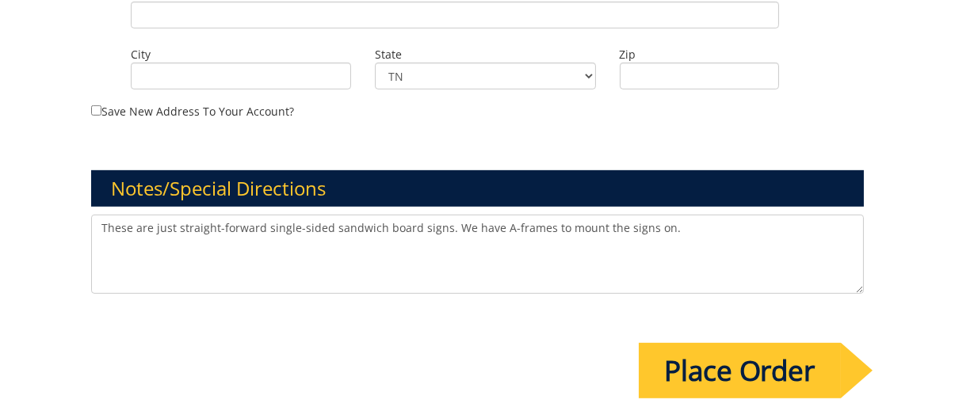
click at [668, 223] on textarea "These are just straight-forward single-sided sandwich board signs. We have A-fr…" at bounding box center [477, 254] width 772 height 79
click at [661, 218] on textarea "These are just straight-forward single-sided sandwich board signs. We have A-fr…" at bounding box center [477, 254] width 772 height 79
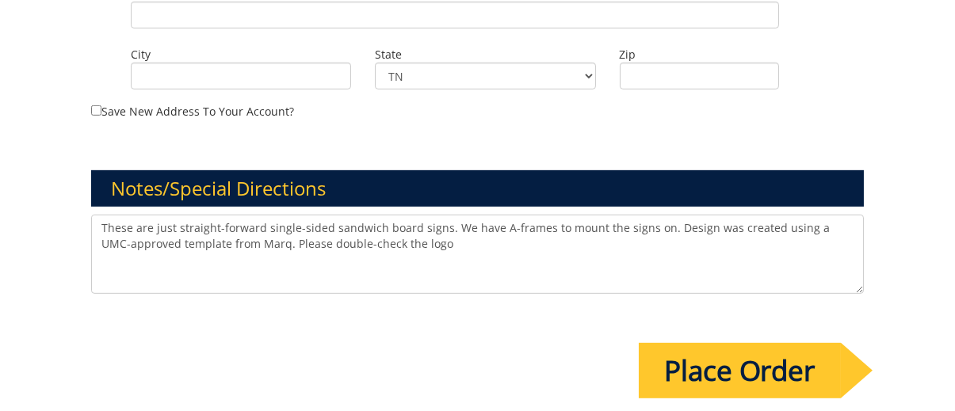
click at [391, 240] on textarea "These are just straight-forward single-sided sandwich board signs. We have A-fr…" at bounding box center [477, 254] width 772 height 79
click at [487, 234] on textarea "These are just straight-forward single-sided sandwich board signs. We have A-fr…" at bounding box center [477, 254] width 772 height 79
click at [599, 236] on textarea "These are just straight-forward single-sided sandwich board signs. We have A-fr…" at bounding box center [477, 254] width 772 height 79
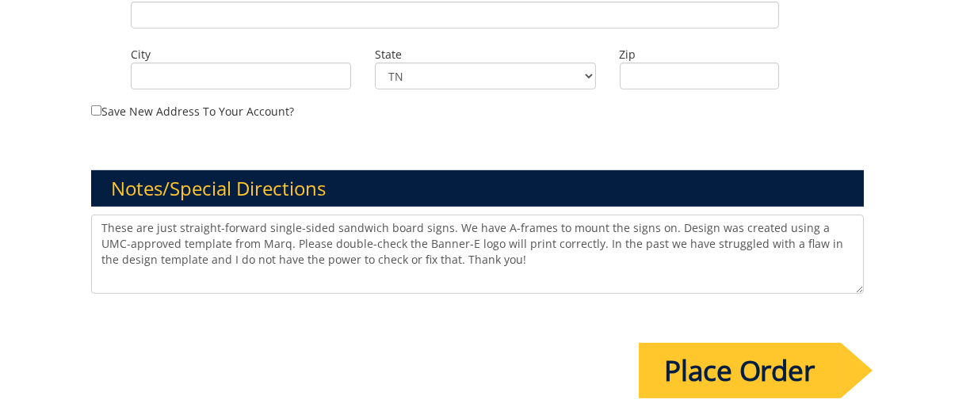
paste textarea ", we have struggled with a flaw in the design template,"
type textarea "These are just straight-forward single-sided sandwich board signs. We have A-fr…"
click at [765, 358] on input "Place Order" at bounding box center [739, 370] width 202 height 55
